Goal: Communication & Community: Participate in discussion

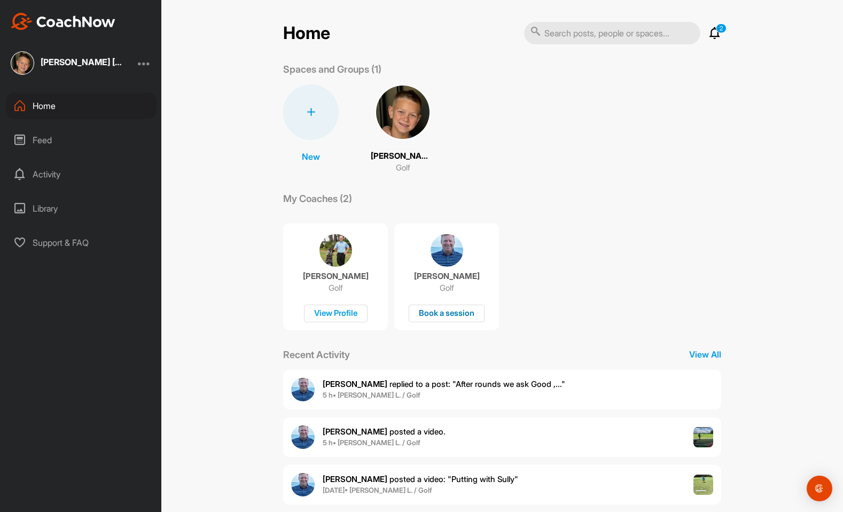
scroll to position [17, 0]
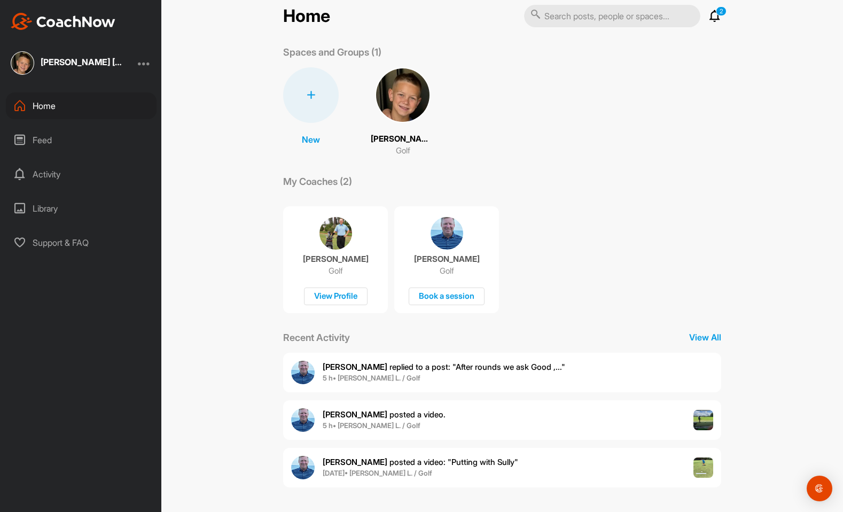
click at [461, 426] on div "[PERSON_NAME] posted a video . 5 h • [PERSON_NAME] L. / Golf" at bounding box center [502, 420] width 438 height 40
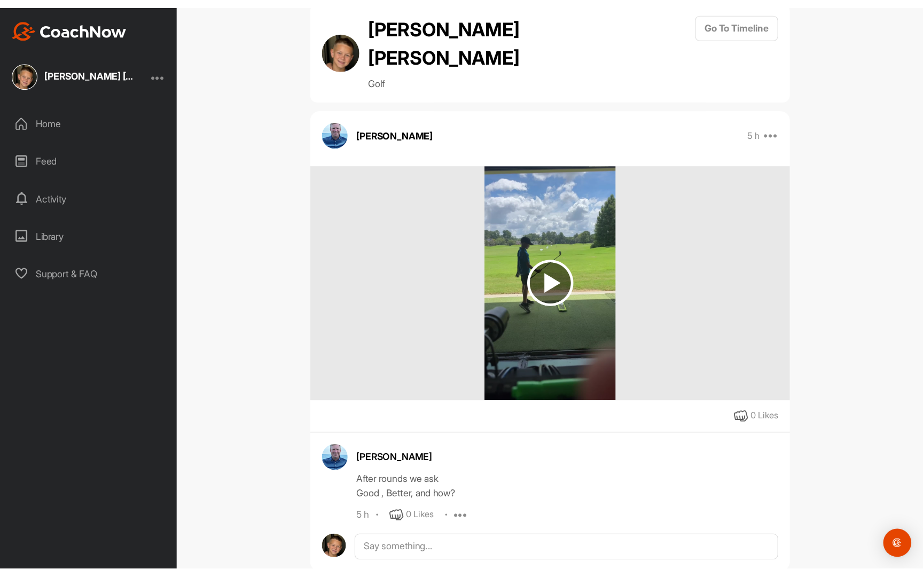
scroll to position [26, 0]
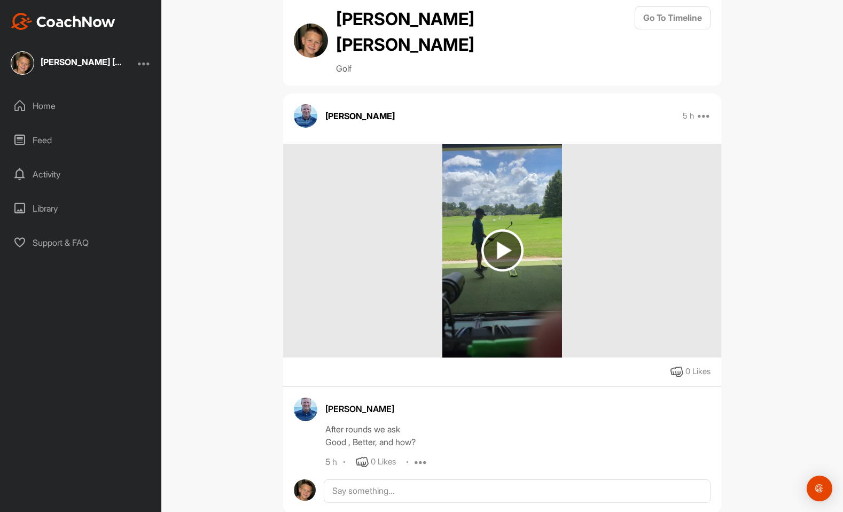
click at [502, 229] on img at bounding box center [502, 250] width 42 height 42
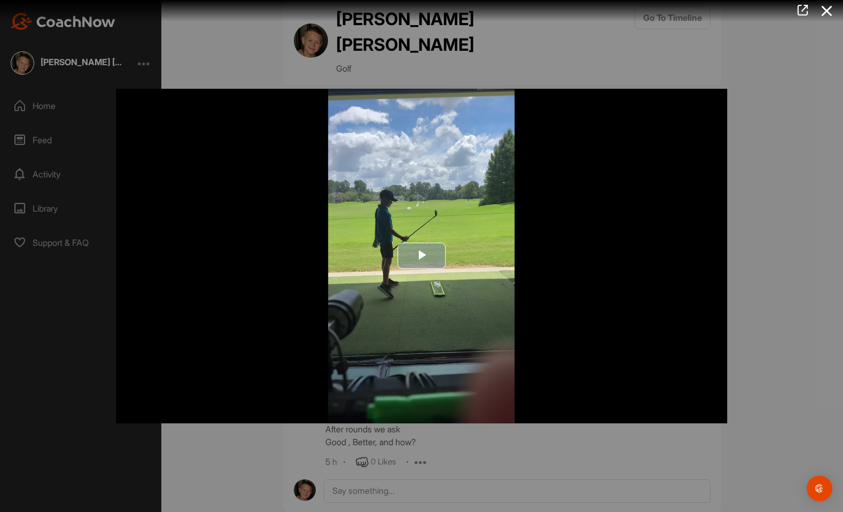
click at [419, 242] on img "Video Player" at bounding box center [421, 256] width 611 height 334
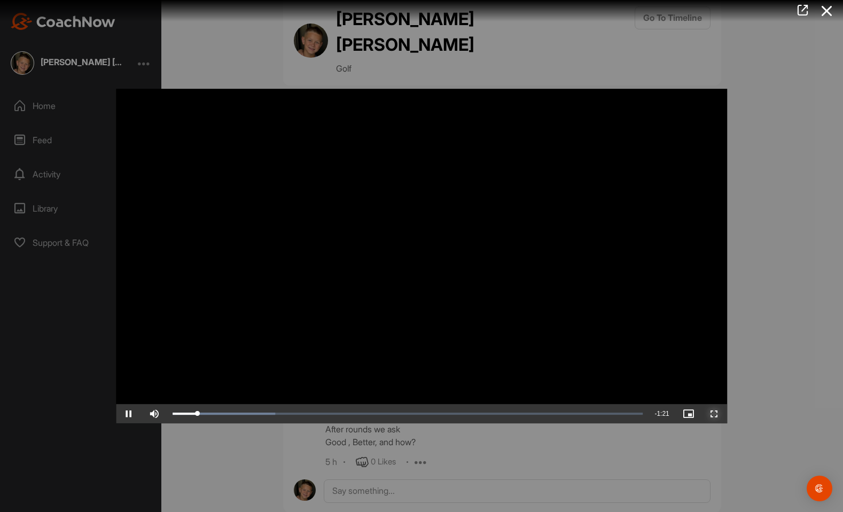
click at [715, 414] on span "Video Player" at bounding box center [715, 414] width 26 height 0
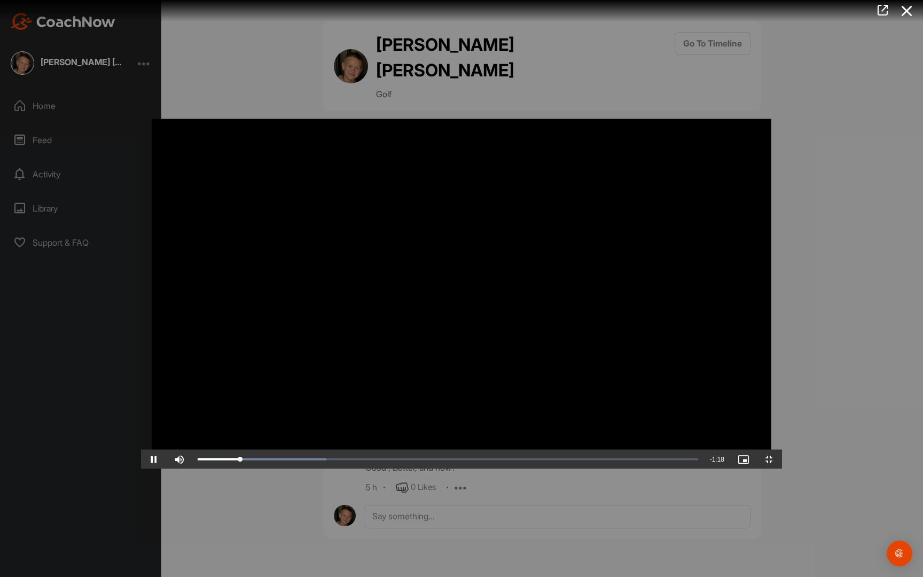
click at [201, 404] on video "Video Player" at bounding box center [461, 288] width 641 height 361
click at [198, 461] on div "Loaded : 25.68% 0:05 0:07" at bounding box center [448, 459] width 501 height 3
click at [141, 459] on span "Video Player" at bounding box center [154, 459] width 26 height 0
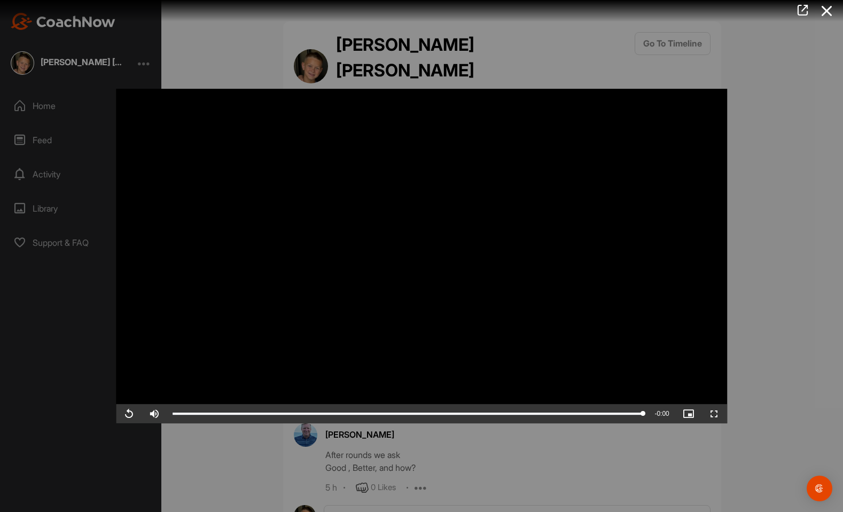
click at [206, 77] on div at bounding box center [421, 256] width 843 height 512
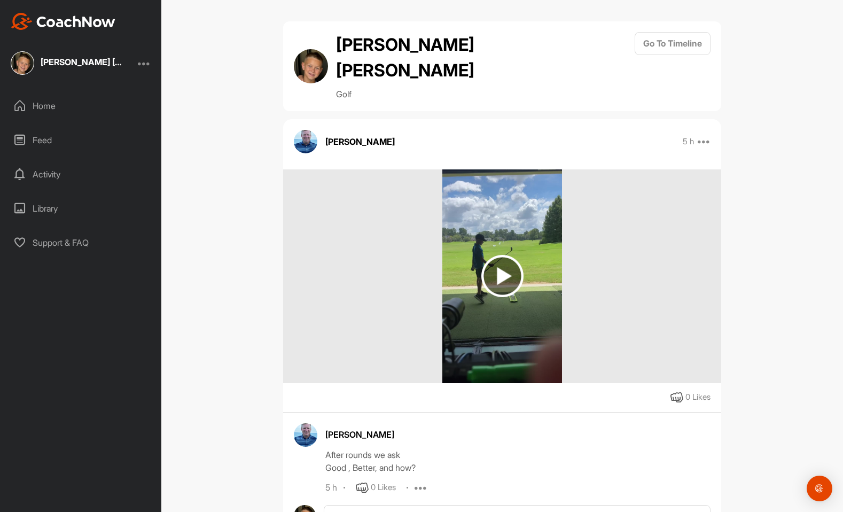
scroll to position [26, 0]
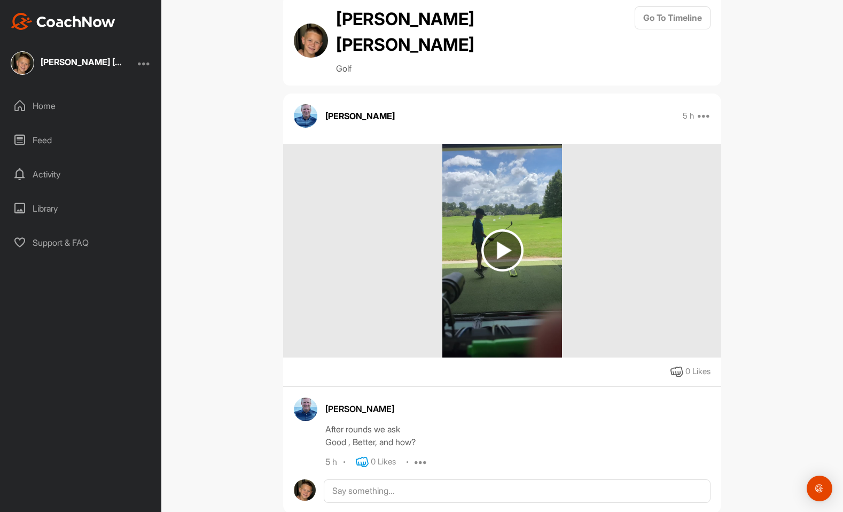
click at [366, 456] on icon at bounding box center [362, 462] width 13 height 13
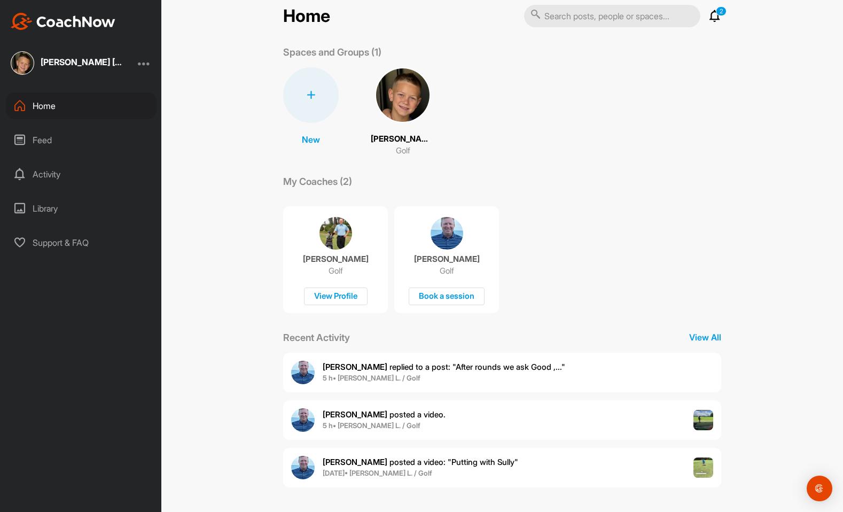
scroll to position [17, 0]
click at [398, 101] on img at bounding box center [403, 96] width 56 height 56
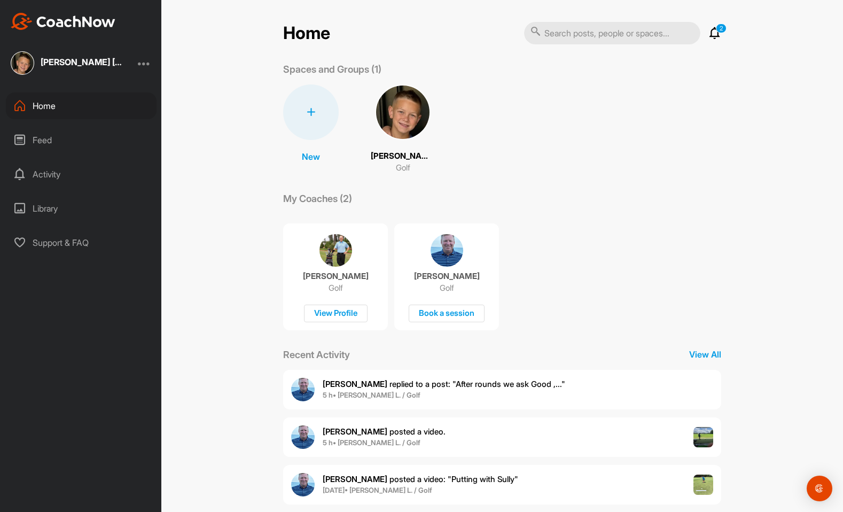
scroll to position [17, 0]
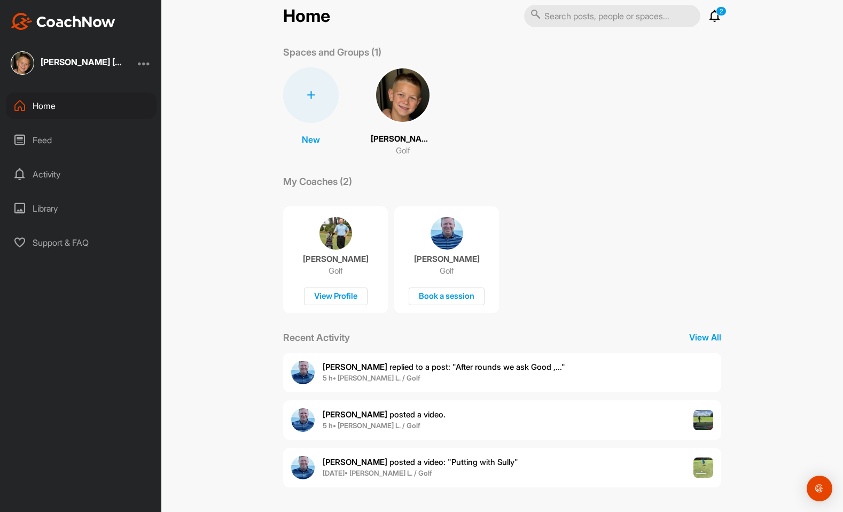
click at [434, 386] on div "[PERSON_NAME] replied to a post : "After rounds we ask Good ,..." 5 [PERSON_NAM…" at bounding box center [502, 373] width 438 height 40
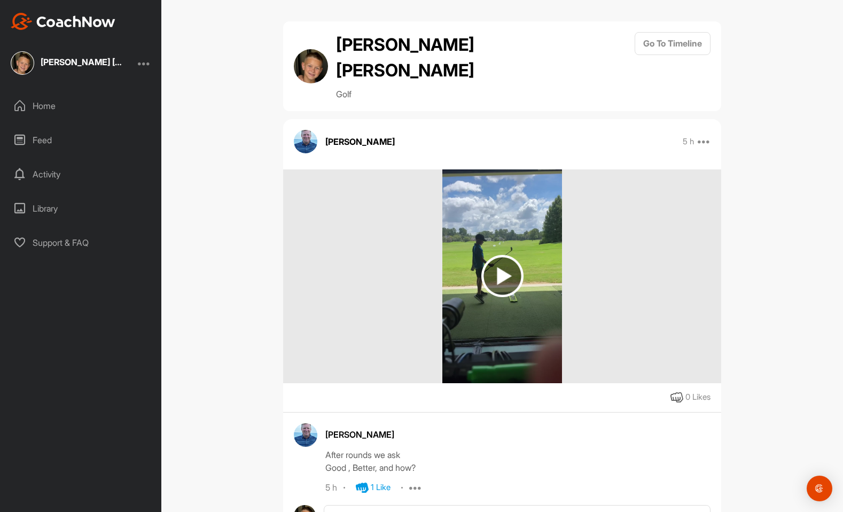
scroll to position [26, 0]
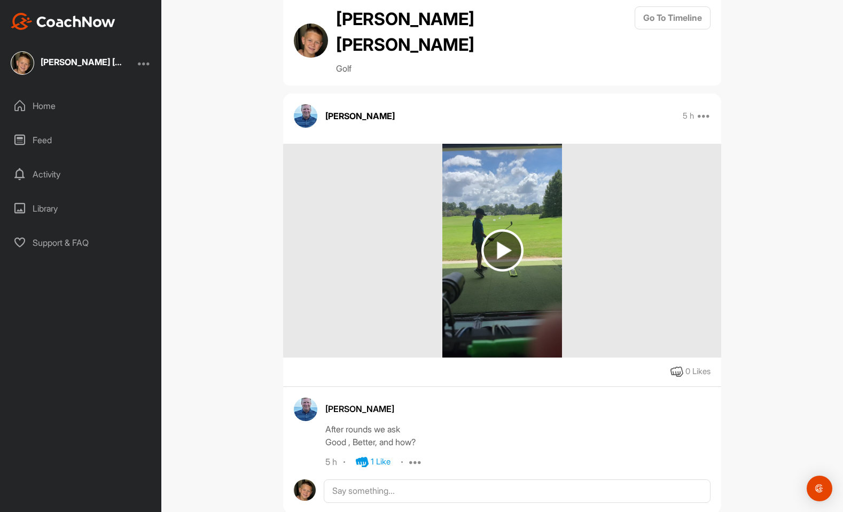
click at [683, 365] on div "0 Likes" at bounding box center [691, 371] width 41 height 13
click at [674, 365] on icon at bounding box center [677, 371] width 13 height 13
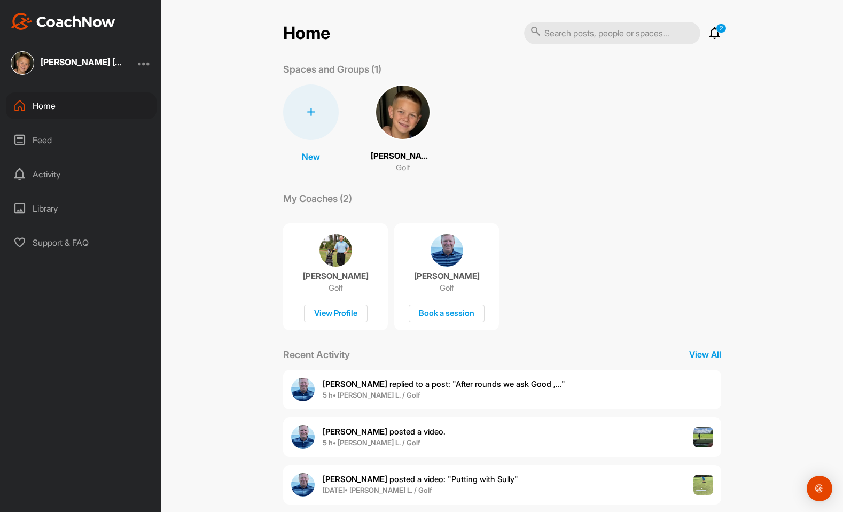
scroll to position [17, 0]
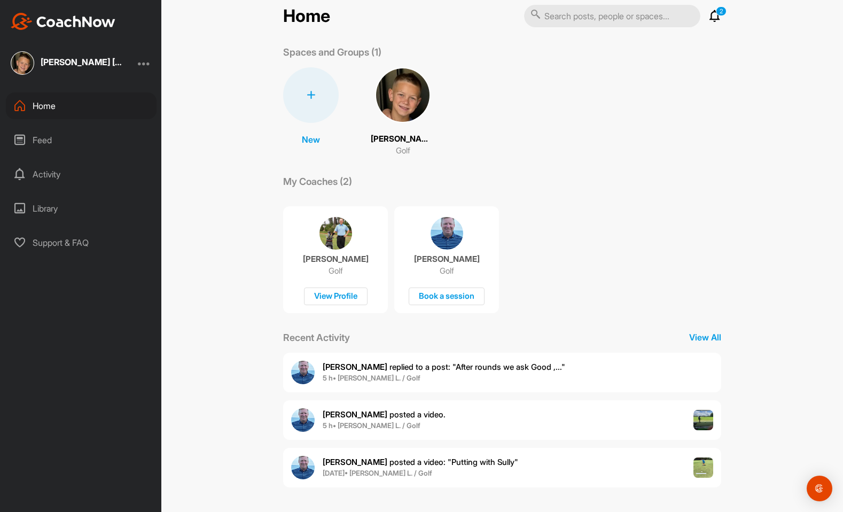
click at [441, 472] on span "[DATE] • [PERSON_NAME] L. / Golf" at bounding box center [421, 473] width 196 height 11
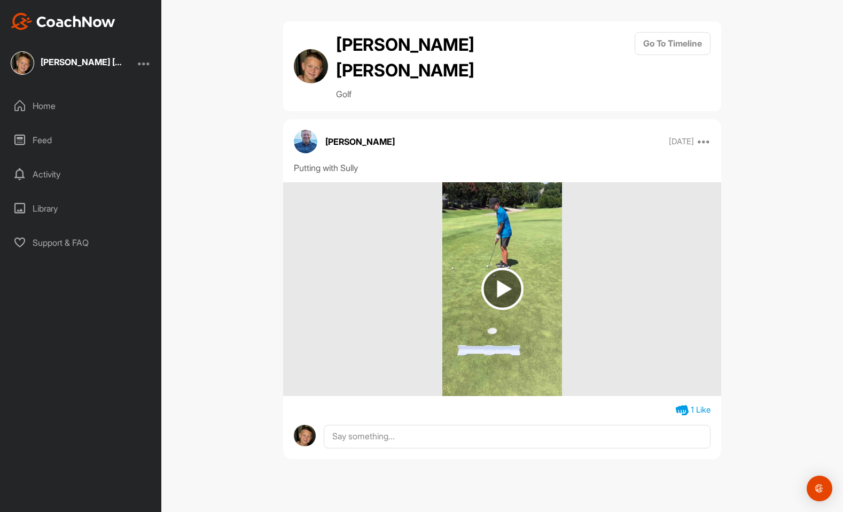
click at [497, 268] on img at bounding box center [502, 289] width 42 height 42
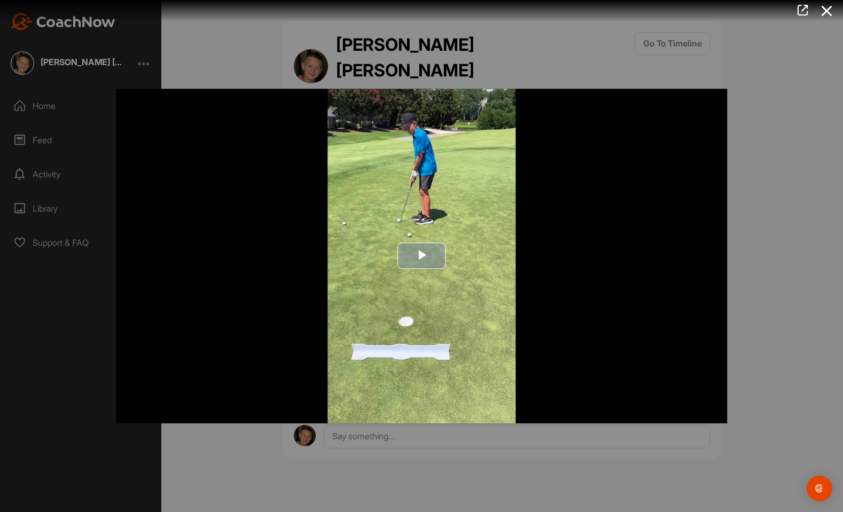
click at [422, 256] on span "Video Player" at bounding box center [422, 256] width 0 height 0
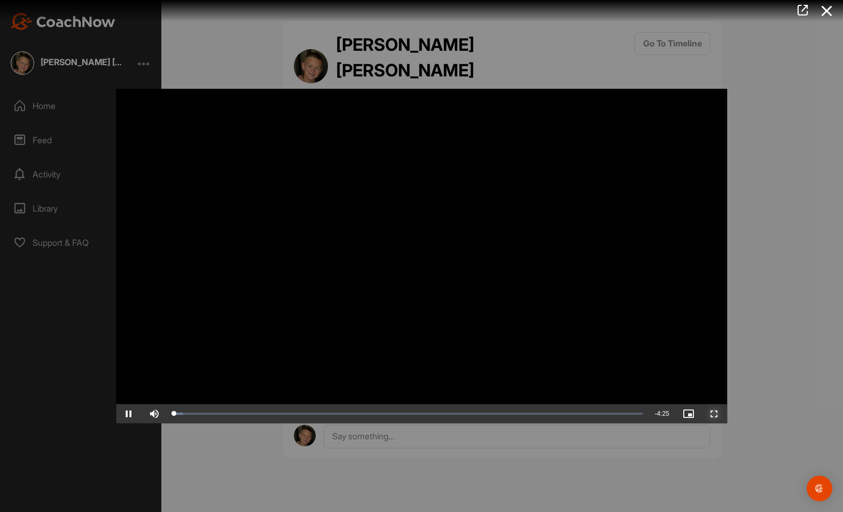
click at [711, 414] on span "Video Player" at bounding box center [715, 414] width 26 height 0
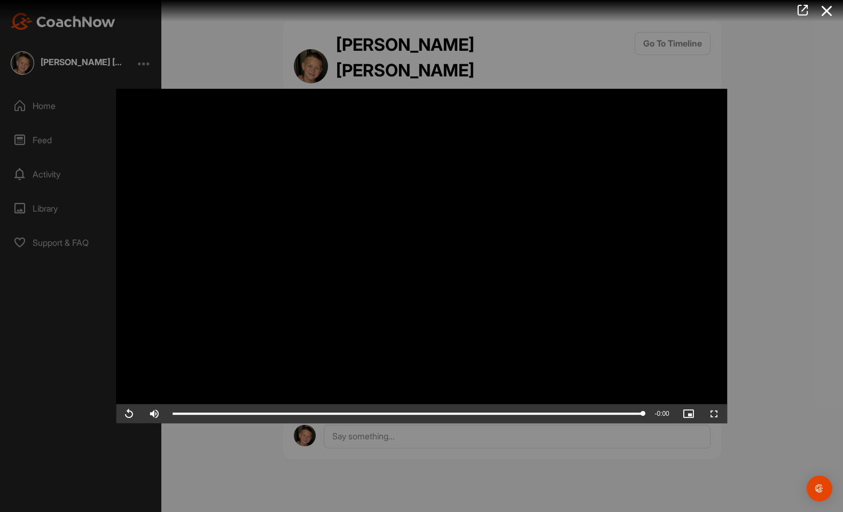
click at [160, 74] on div at bounding box center [421, 256] width 843 height 512
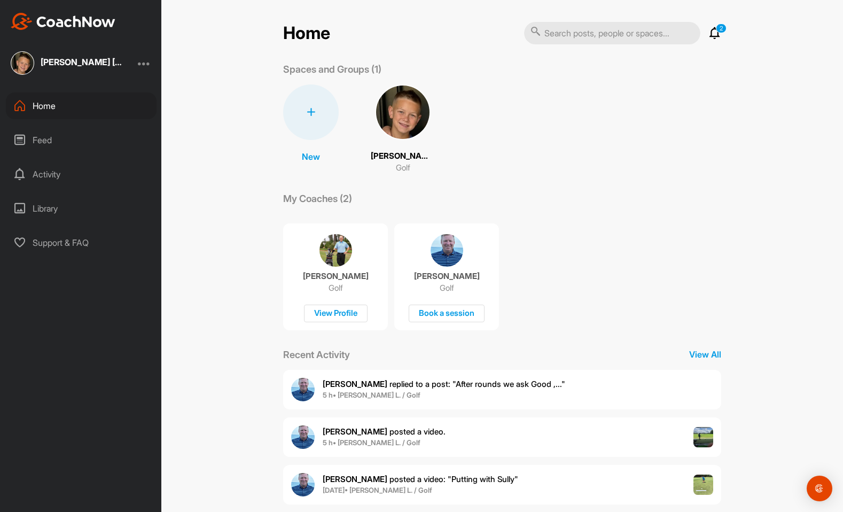
scroll to position [17, 0]
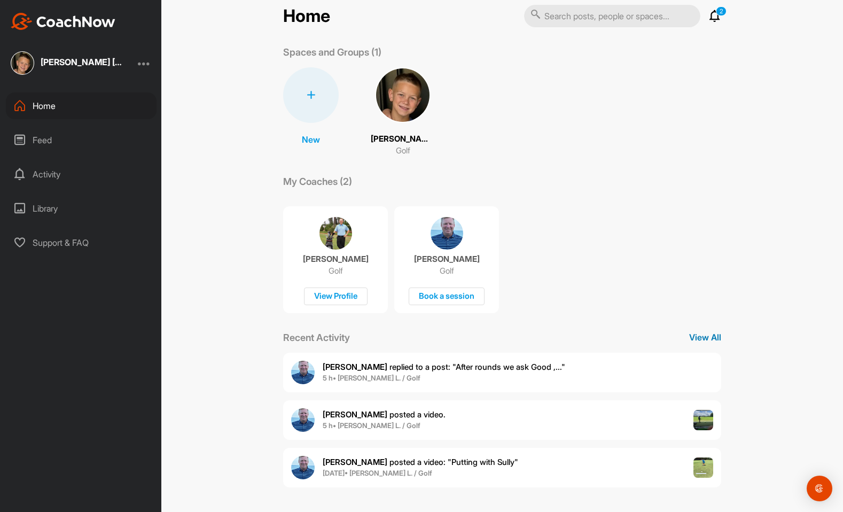
click at [700, 339] on p "View All" at bounding box center [705, 337] width 32 height 13
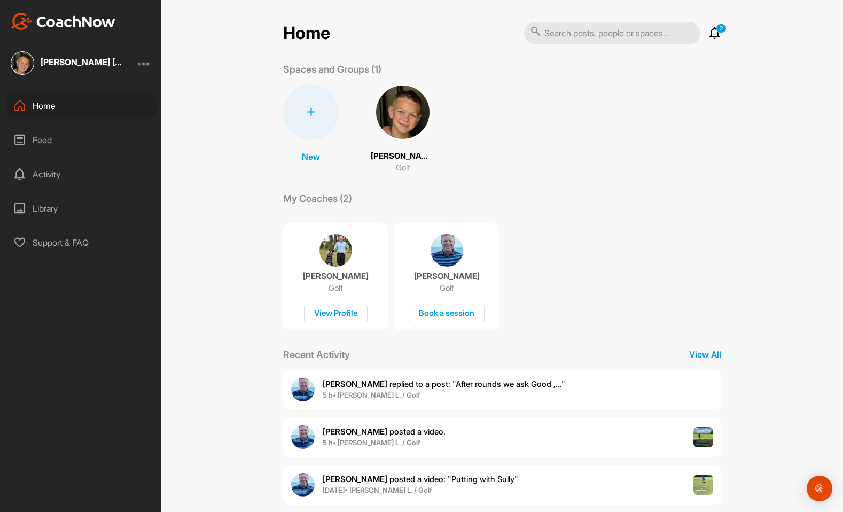
click at [61, 174] on div "Activity" at bounding box center [81, 174] width 151 height 27
